Goal: Complete application form: Complete application form

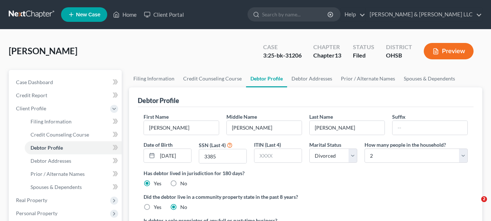
select select "3"
select select "1"
click at [86, 15] on span "New Case" at bounding box center [88, 14] width 24 height 5
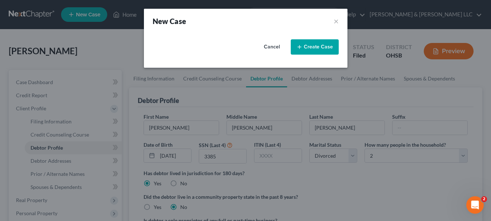
select select "62"
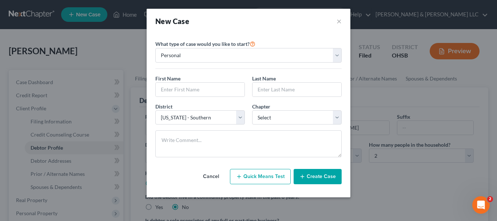
click at [265, 180] on button "Quick Means Test" at bounding box center [260, 176] width 61 height 15
select select "36"
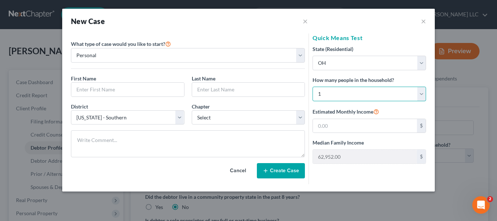
click at [334, 93] on select "Select 1 2 3 4 5 6 7 8 9 10 11 12 13 14 15 16 17 18 19 20" at bounding box center [368, 94] width 113 height 15
select select "3"
click at [312, 87] on select "Select 1 2 3 4 5 6 7 8 9 10 11 12 13 14 15 16 17 18 19 20" at bounding box center [368, 94] width 113 height 15
type input "119,897.00"
